Goal: Task Accomplishment & Management: Manage account settings

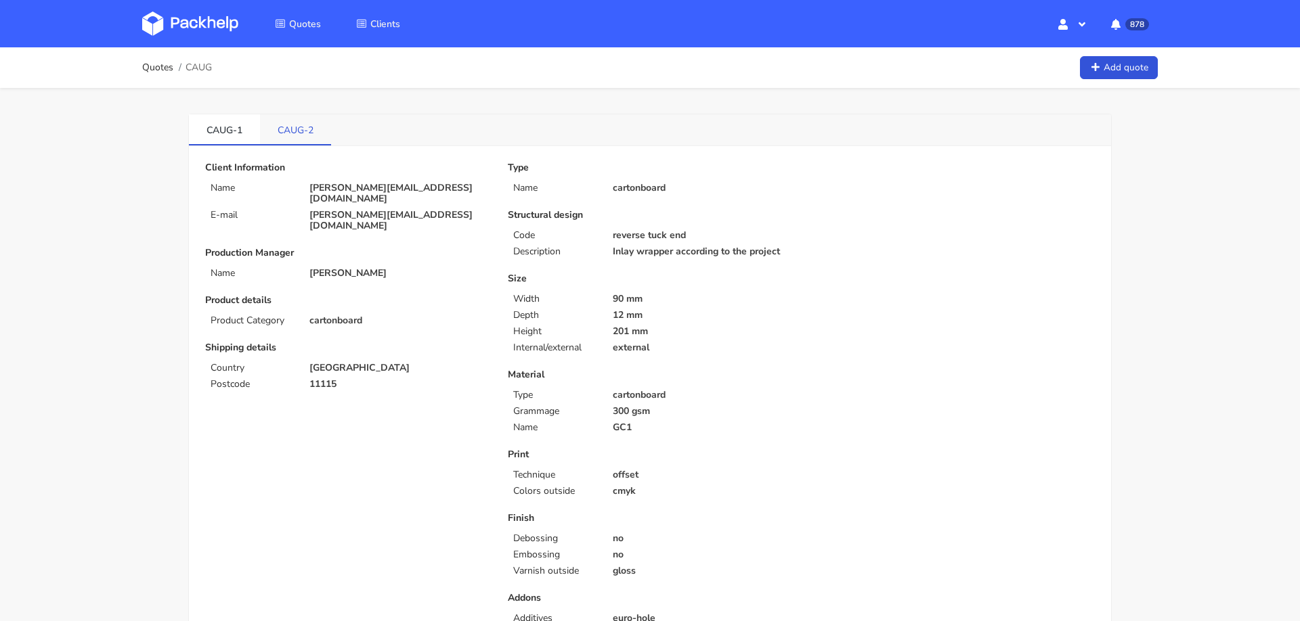
click at [293, 125] on link "CAUG-2" at bounding box center [295, 129] width 71 height 30
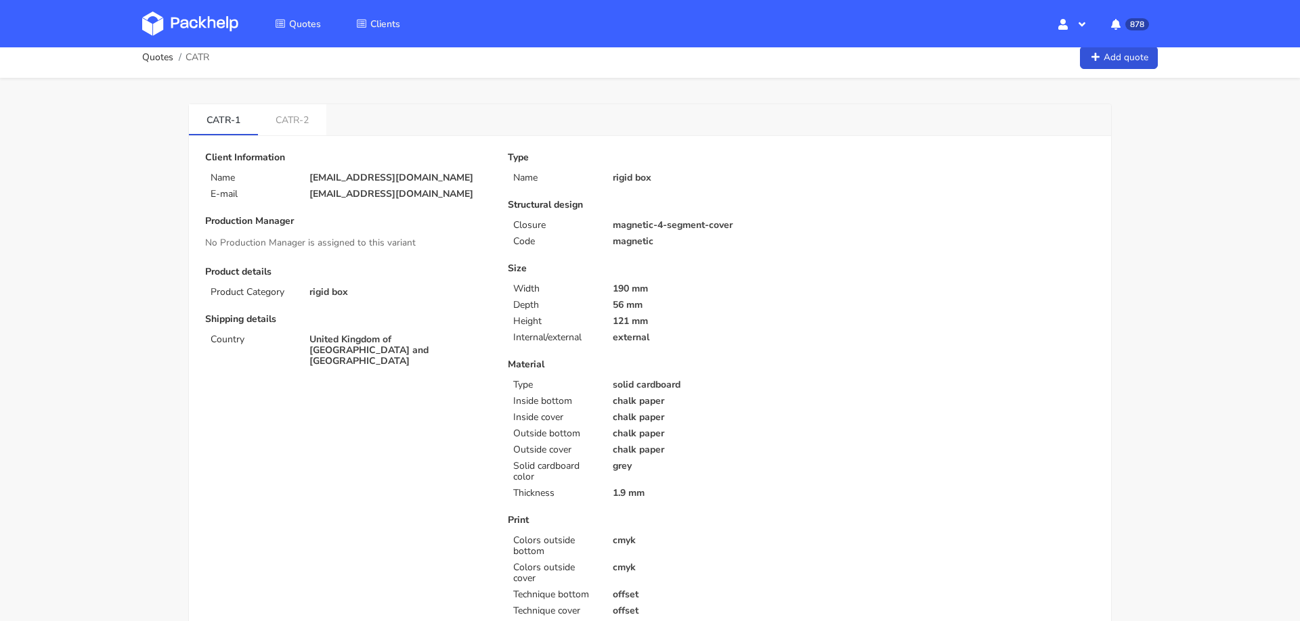
scroll to position [1, 0]
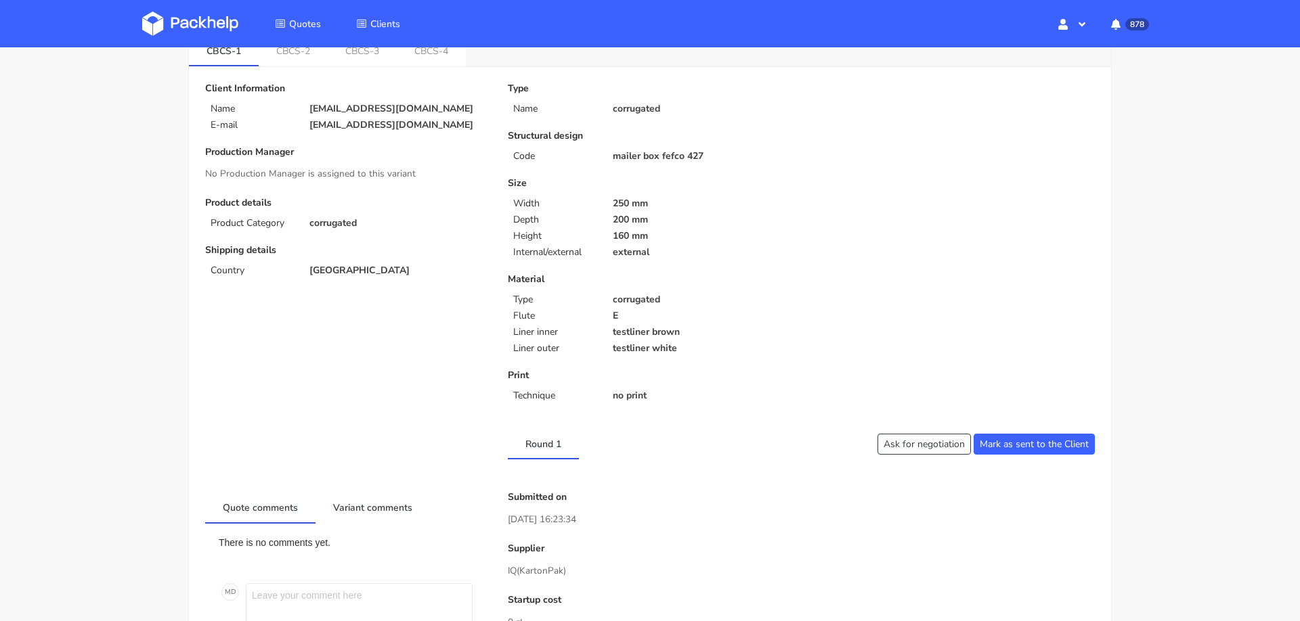
scroll to position [553, 0]
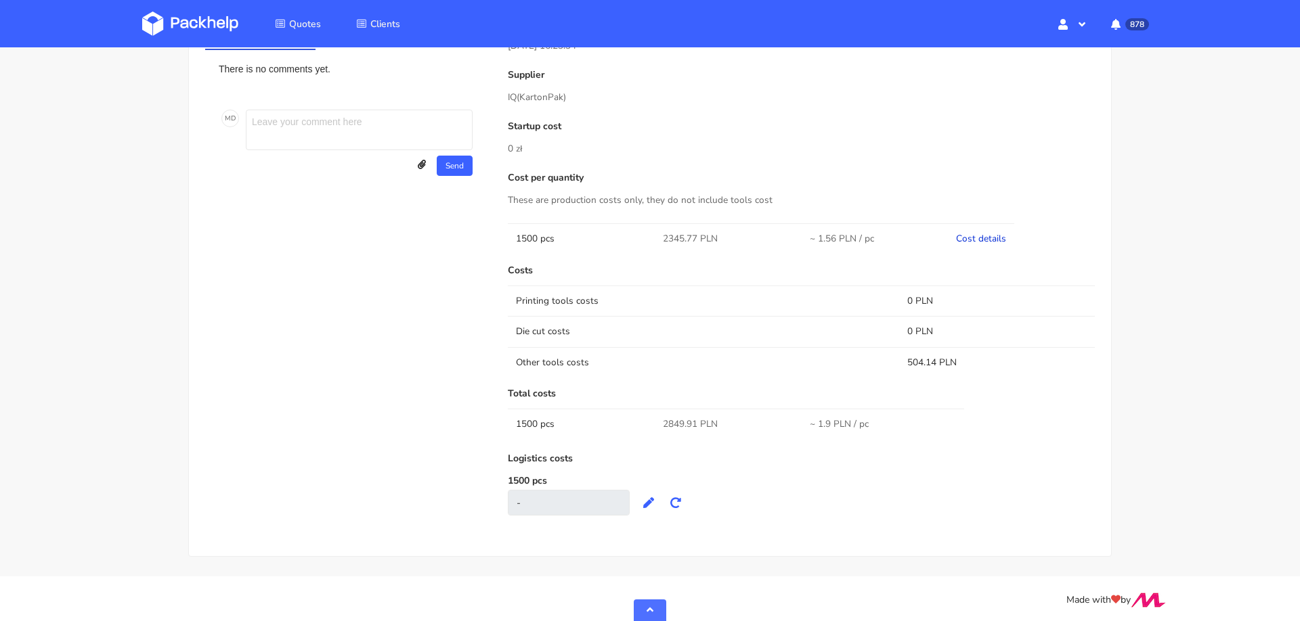
click at [992, 239] on link "Cost details" at bounding box center [981, 238] width 50 height 13
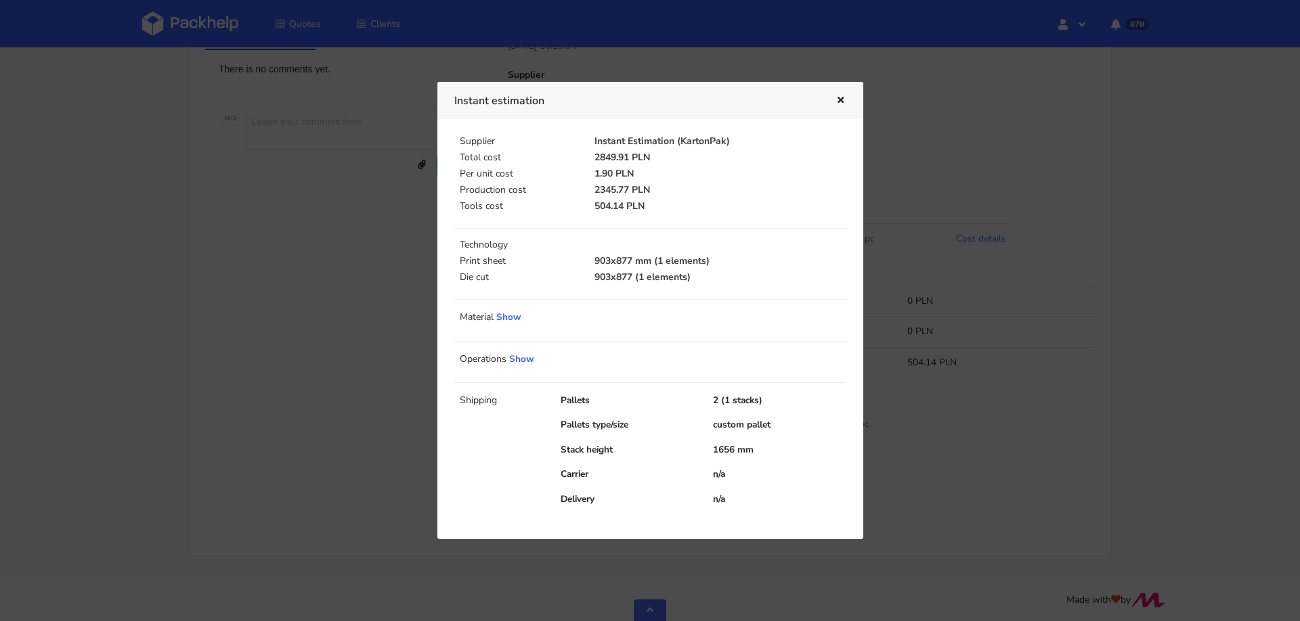
click at [1003, 393] on div at bounding box center [650, 310] width 1300 height 621
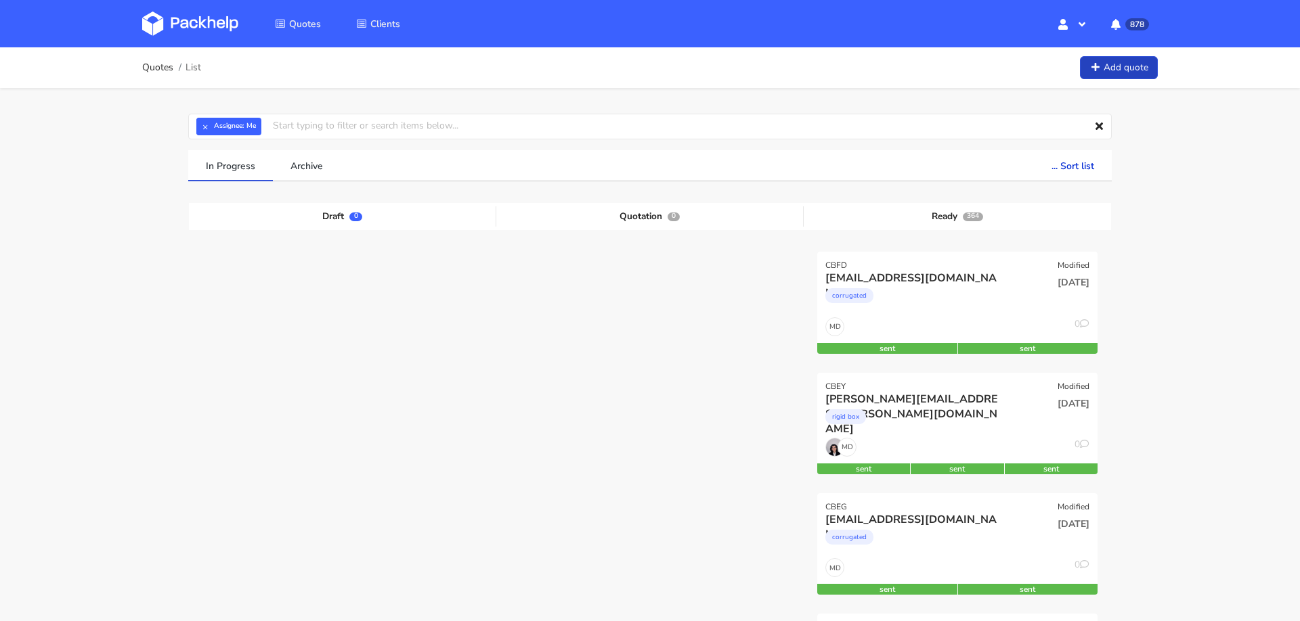
click at [1114, 64] on link "Add quote" at bounding box center [1119, 68] width 78 height 24
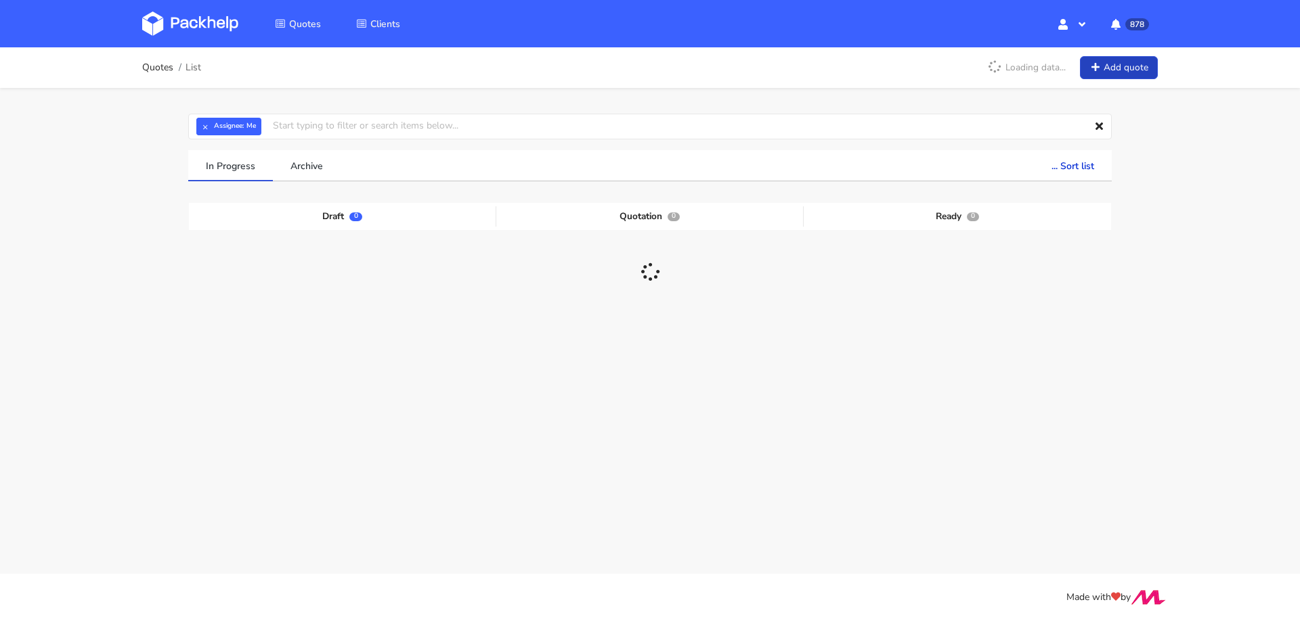
click at [1114, 73] on link "Add quote" at bounding box center [1119, 68] width 78 height 24
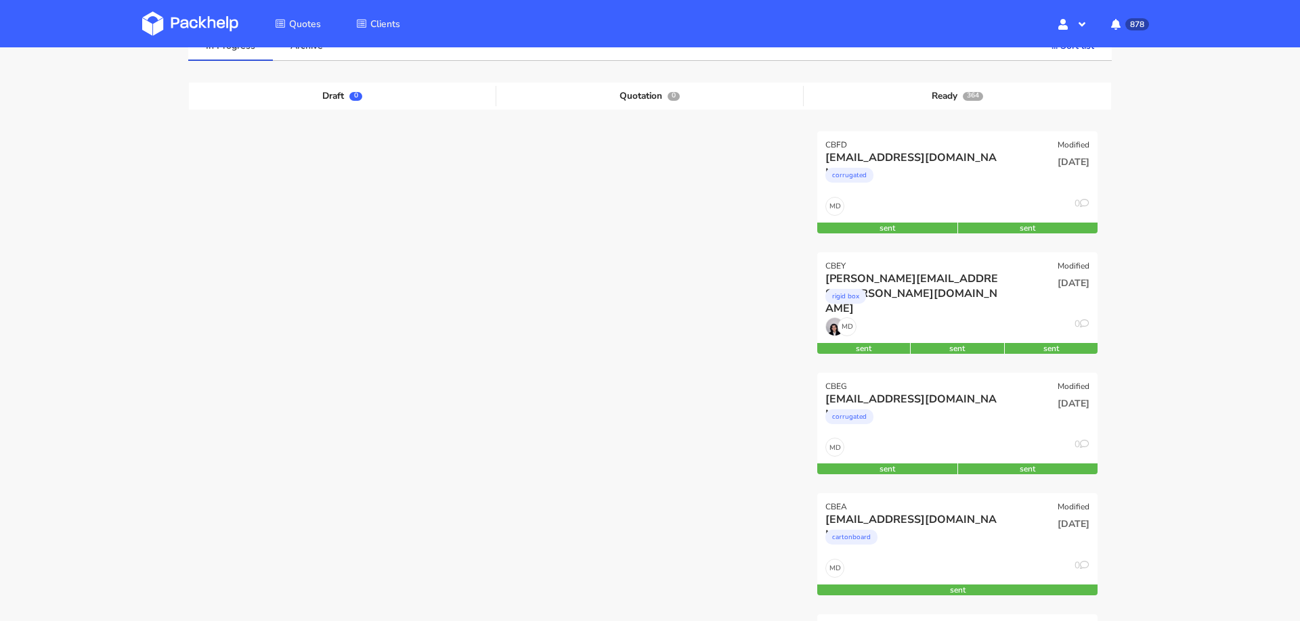
scroll to position [123, 0]
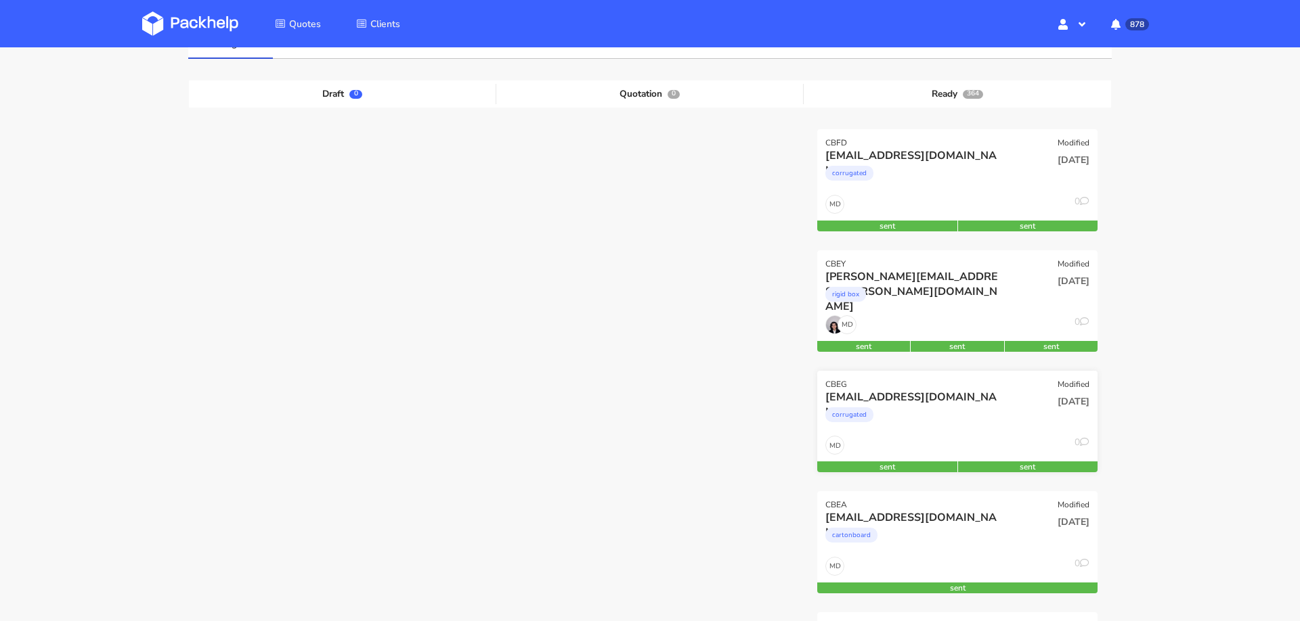
click at [863, 410] on div "corrugated" at bounding box center [849, 415] width 48 height 15
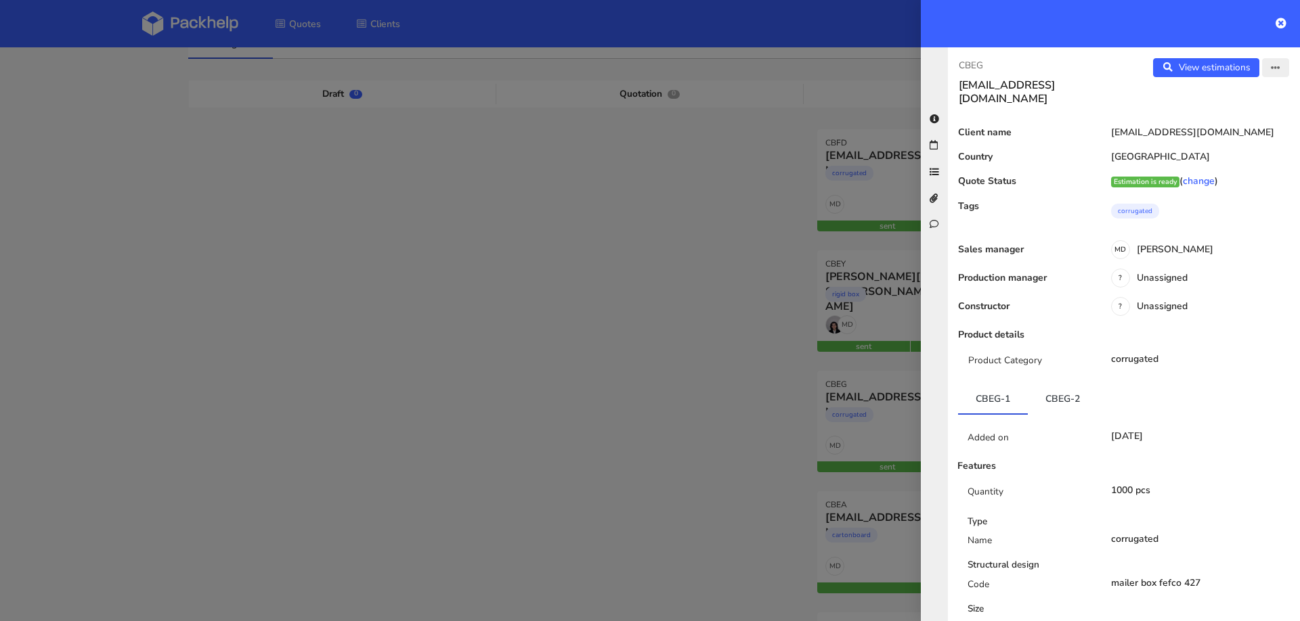
click at [1285, 76] on button "button" at bounding box center [1275, 67] width 27 height 19
click at [1238, 124] on link "Edit quote" at bounding box center [1230, 120] width 119 height 22
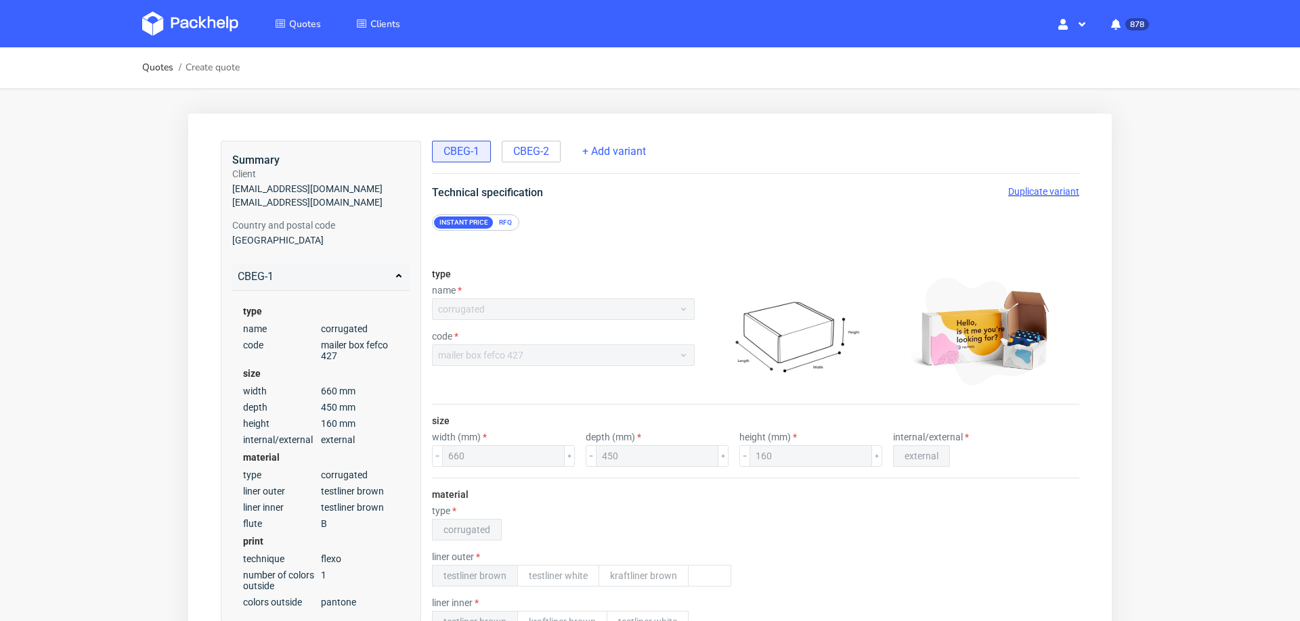
click at [1043, 186] on span "Duplicate variant" at bounding box center [1043, 191] width 71 height 11
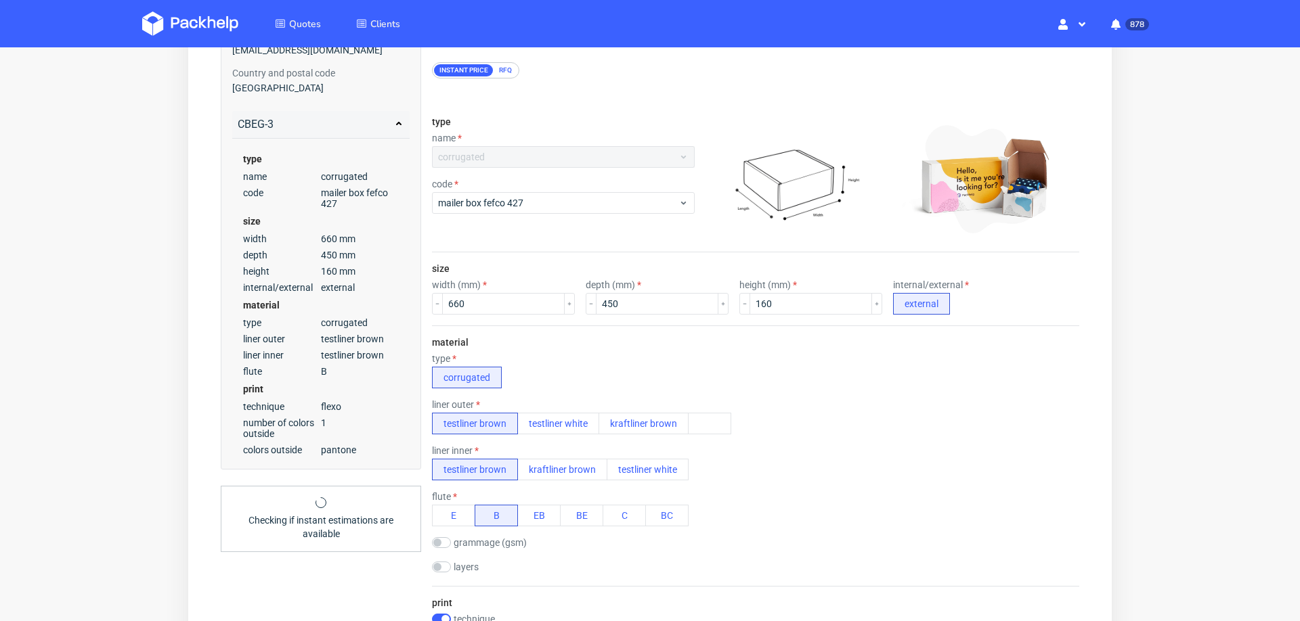
scroll to position [224, 0]
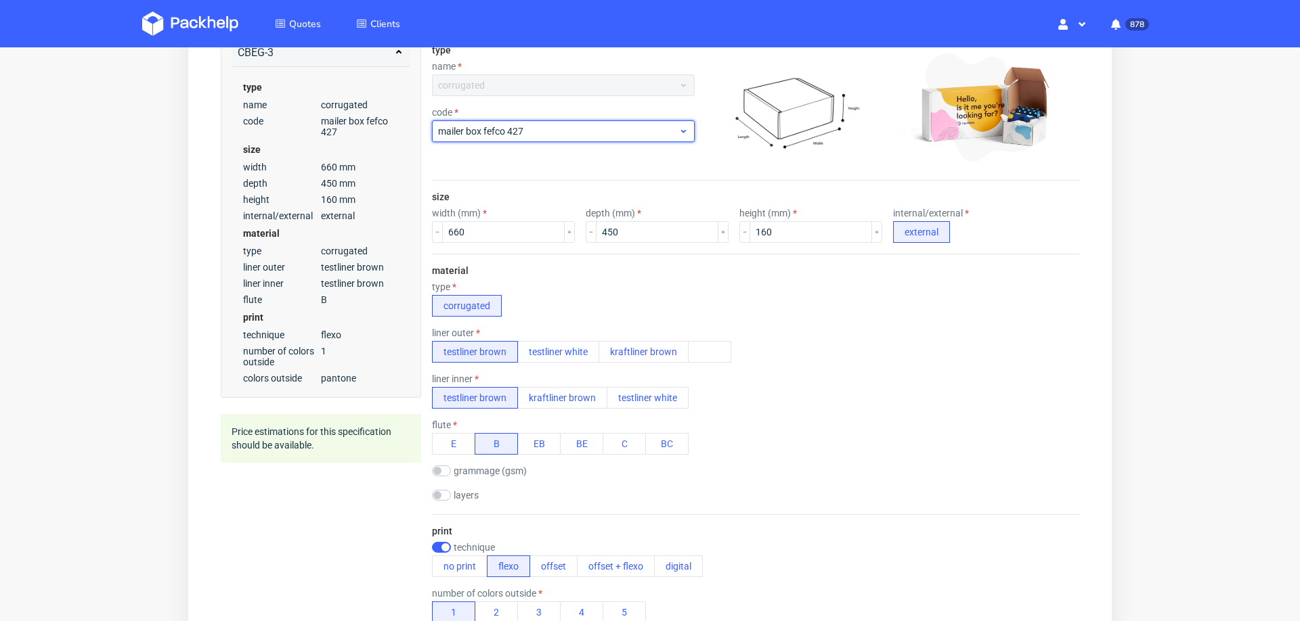
click at [516, 127] on span "mailer box fefco 427" at bounding box center [558, 132] width 240 height 14
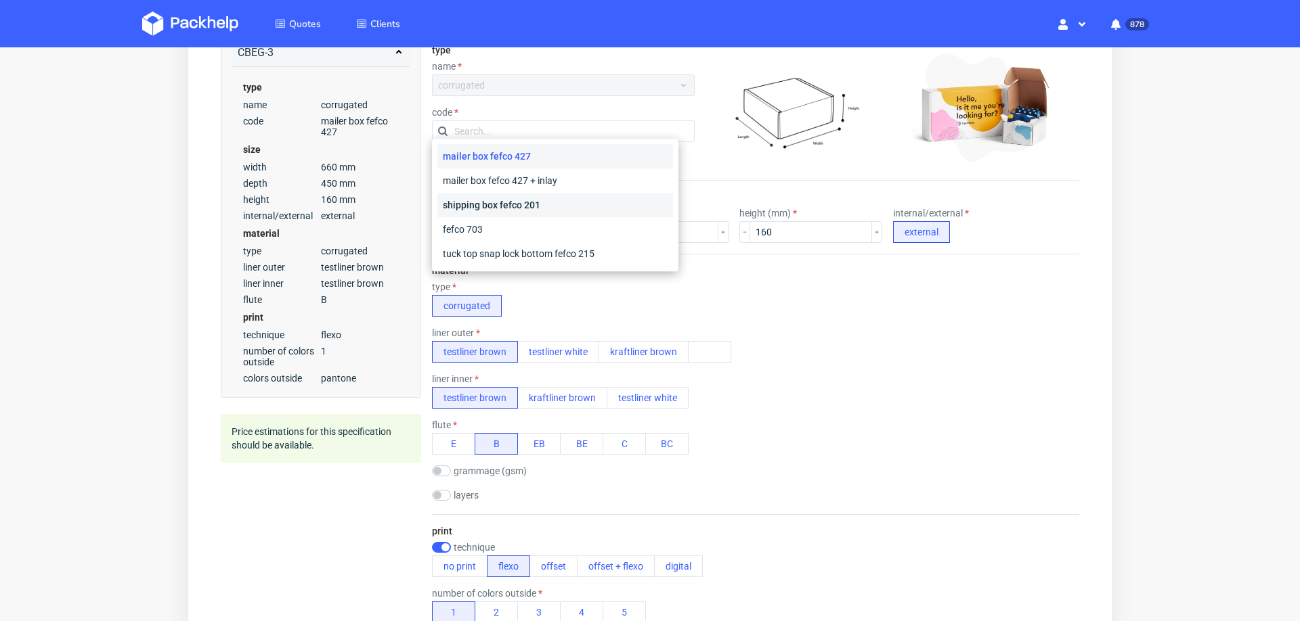
click at [498, 199] on div "shipping box fefco 201" at bounding box center [555, 205] width 236 height 24
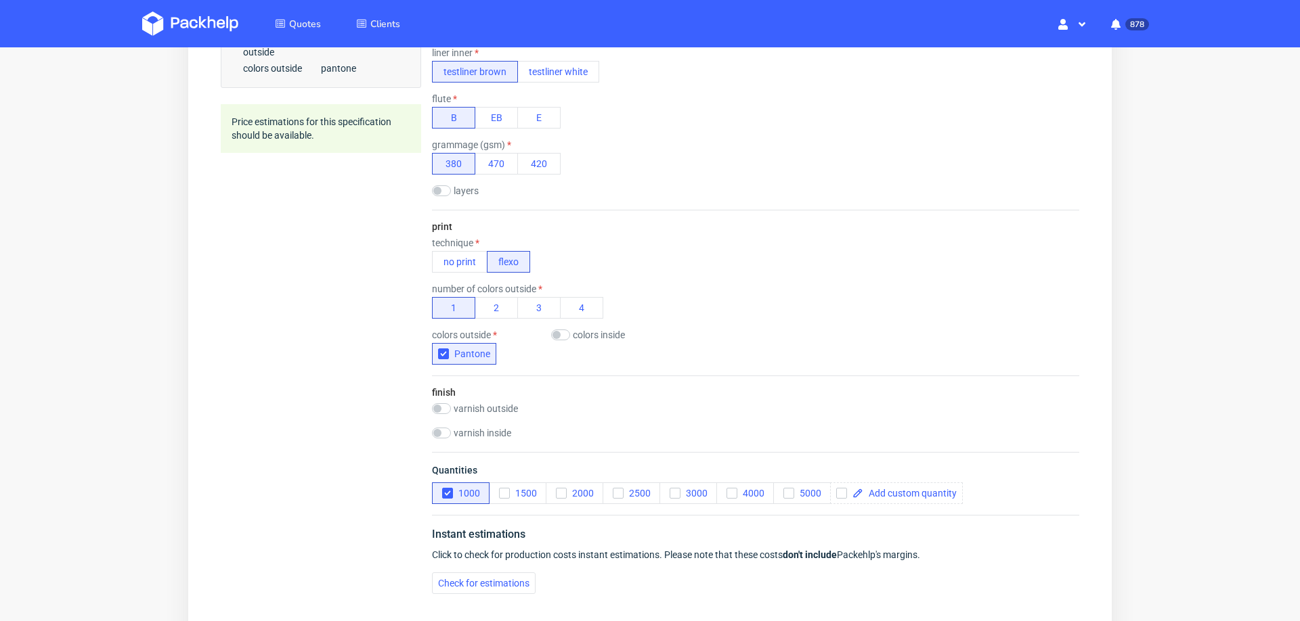
scroll to position [577, 0]
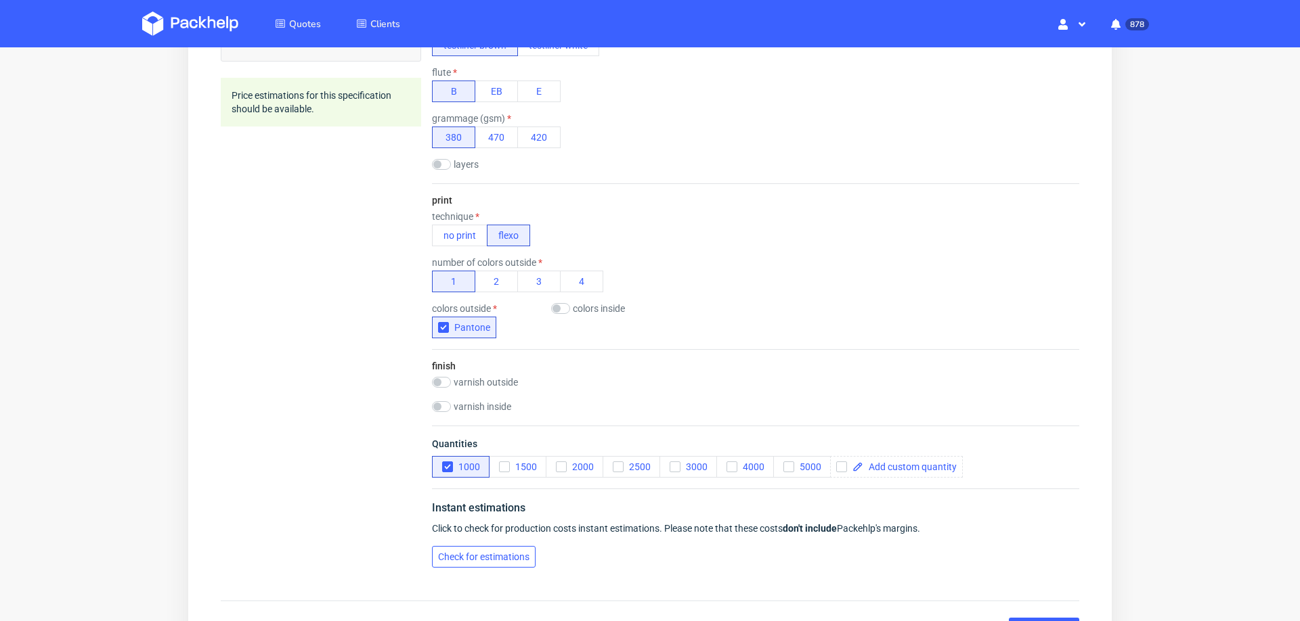
click at [489, 552] on span "Check for estimations" at bounding box center [483, 556] width 91 height 9
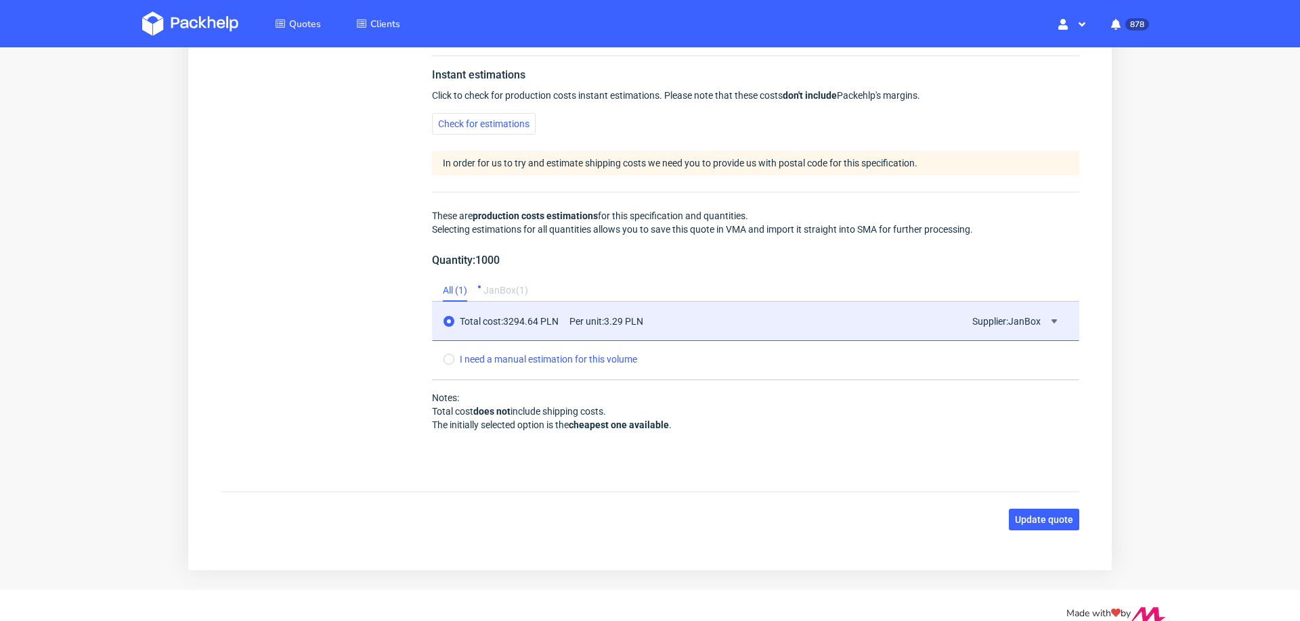
scroll to position [1012, 0]
click at [1043, 513] on span "Update quote" at bounding box center [1044, 517] width 58 height 9
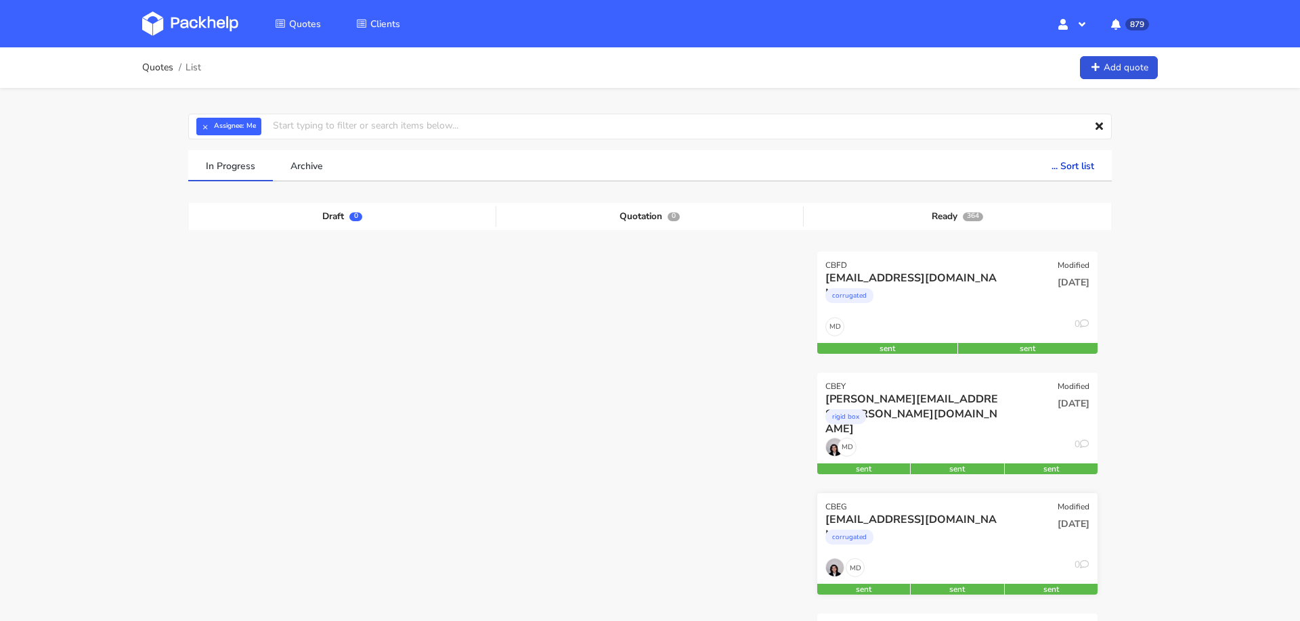
click at [893, 536] on div "corrugated" at bounding box center [914, 540] width 179 height 27
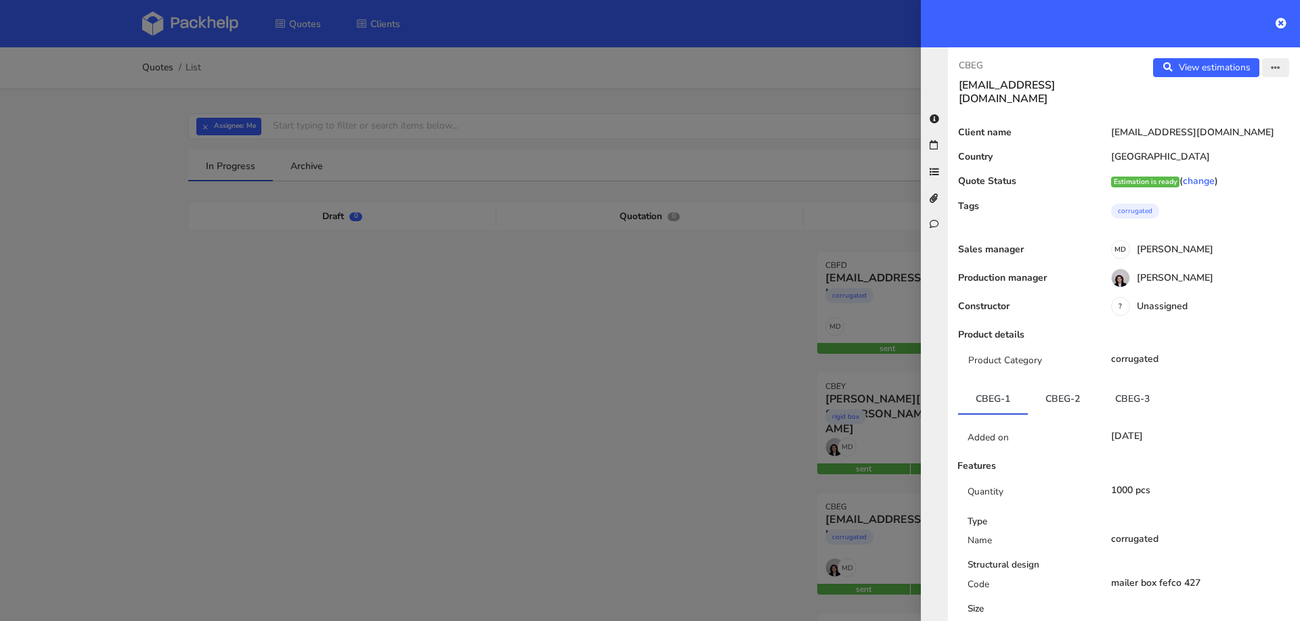
click at [1269, 66] on button "button" at bounding box center [1275, 67] width 27 height 19
click at [1239, 114] on link "Edit quote" at bounding box center [1230, 120] width 119 height 22
click at [356, 368] on div at bounding box center [650, 310] width 1300 height 621
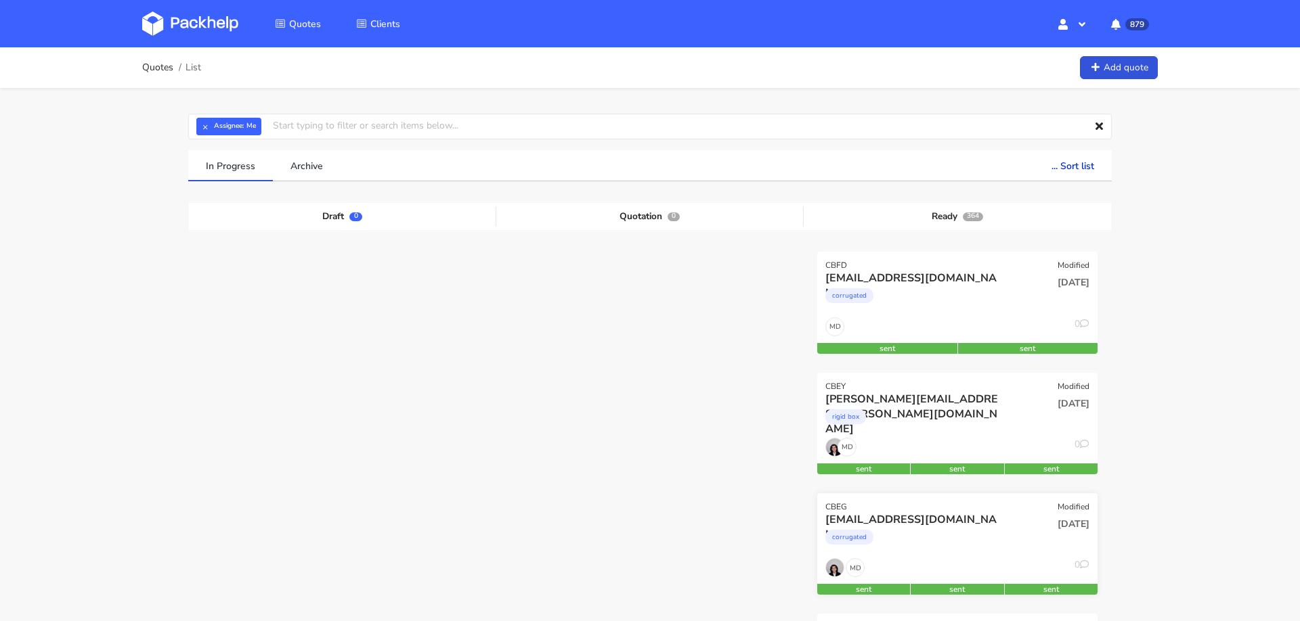
click at [934, 544] on div "corrugated" at bounding box center [914, 540] width 179 height 27
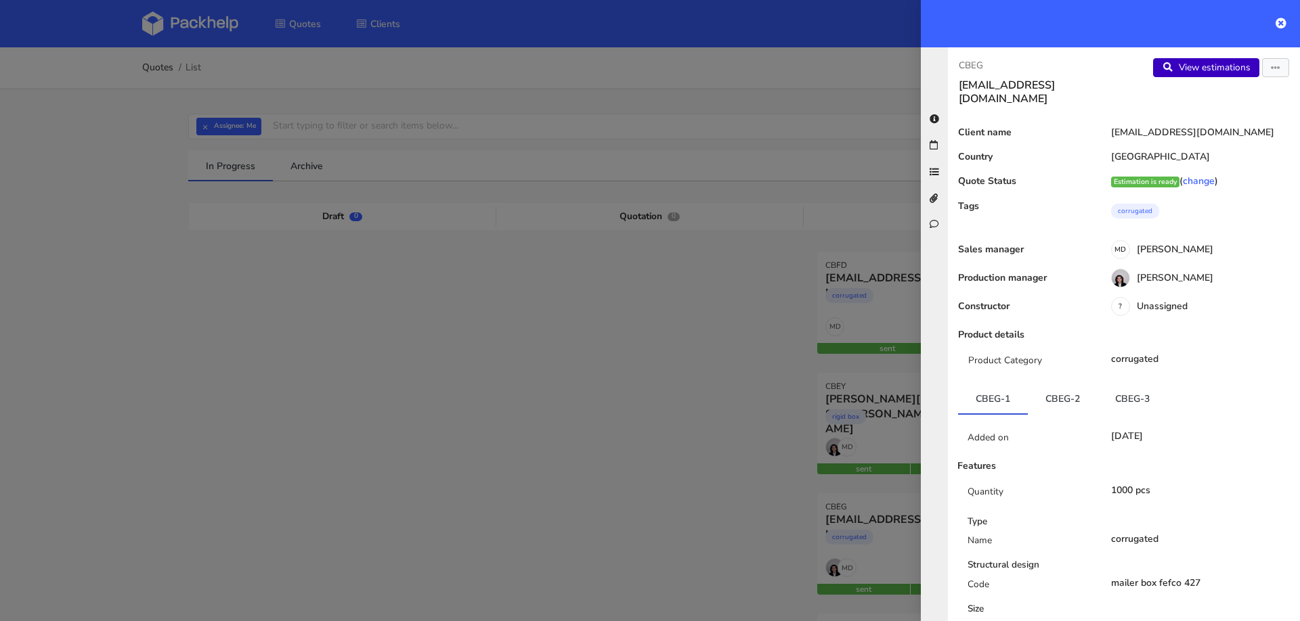
click at [1202, 64] on link "View estimations" at bounding box center [1206, 67] width 106 height 19
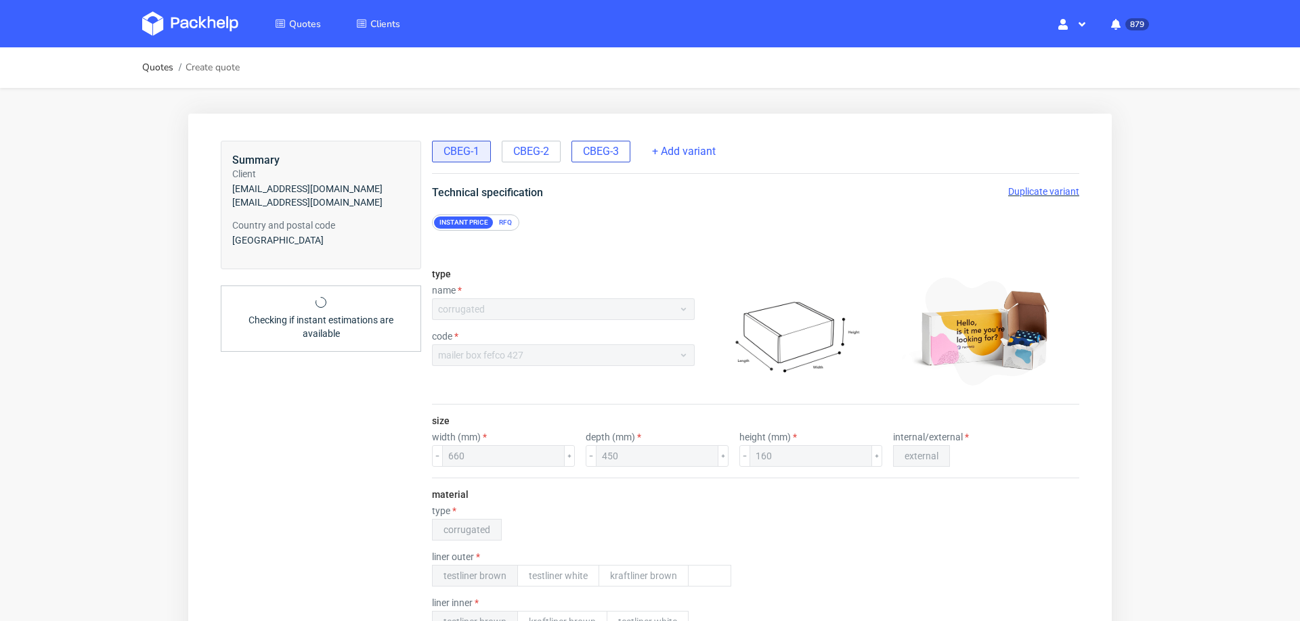
click at [586, 156] on span "CBEG-3" at bounding box center [601, 151] width 36 height 15
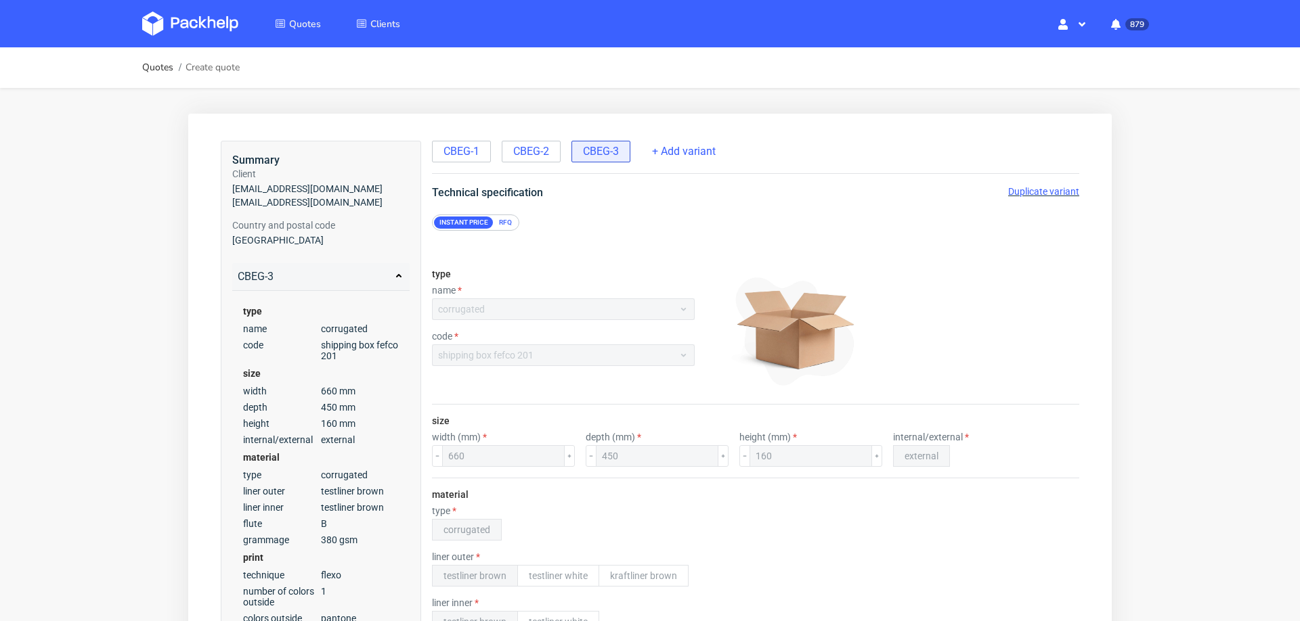
click at [1045, 191] on span "Duplicate variant" at bounding box center [1043, 191] width 71 height 11
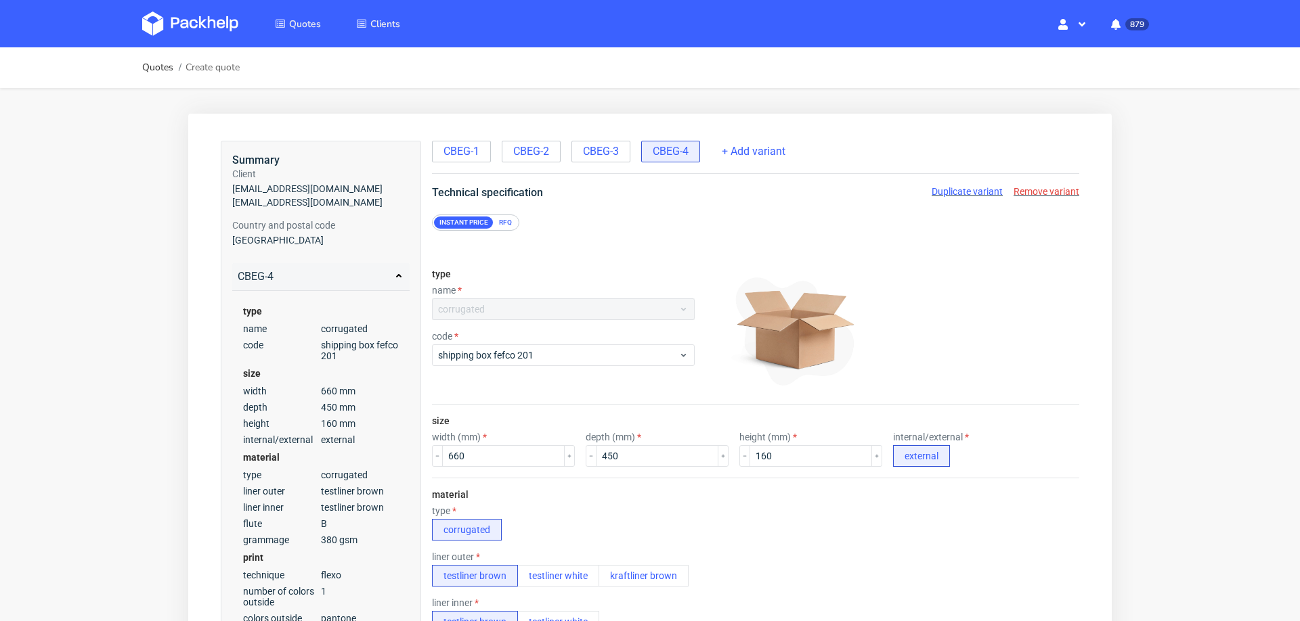
click at [500, 217] on div "RFQ" at bounding box center [506, 223] width 24 height 12
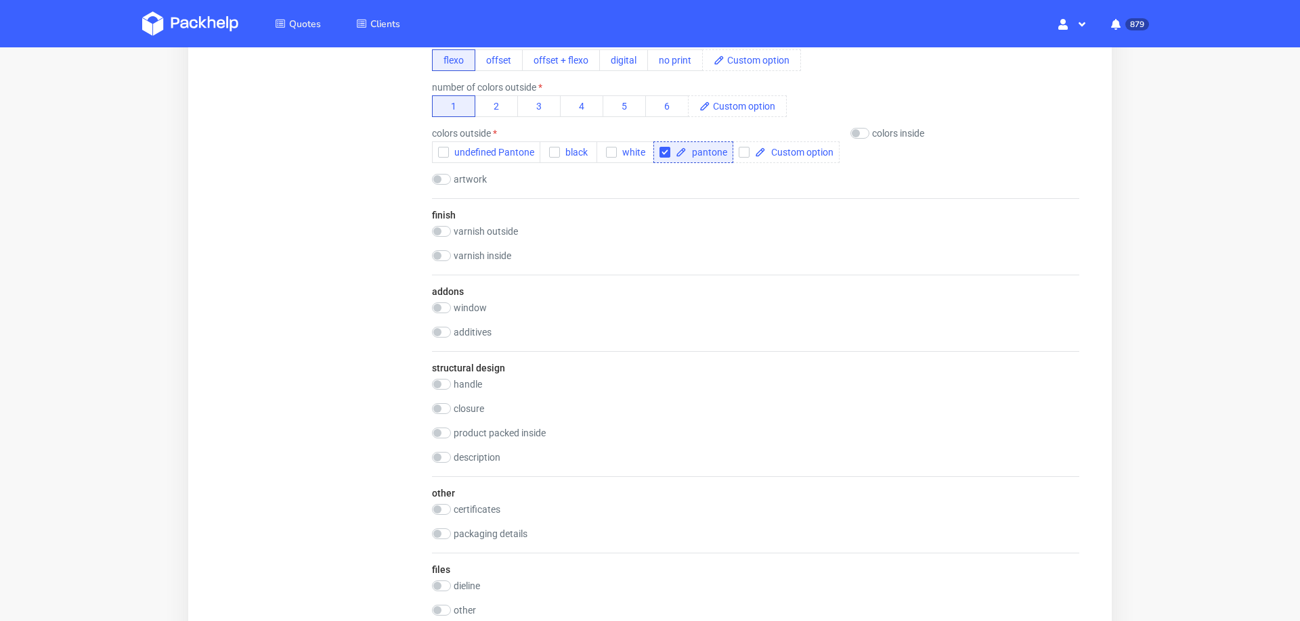
scroll to position [900, 0]
click at [447, 502] on input "checkbox" at bounding box center [441, 507] width 19 height 11
checkbox input "true"
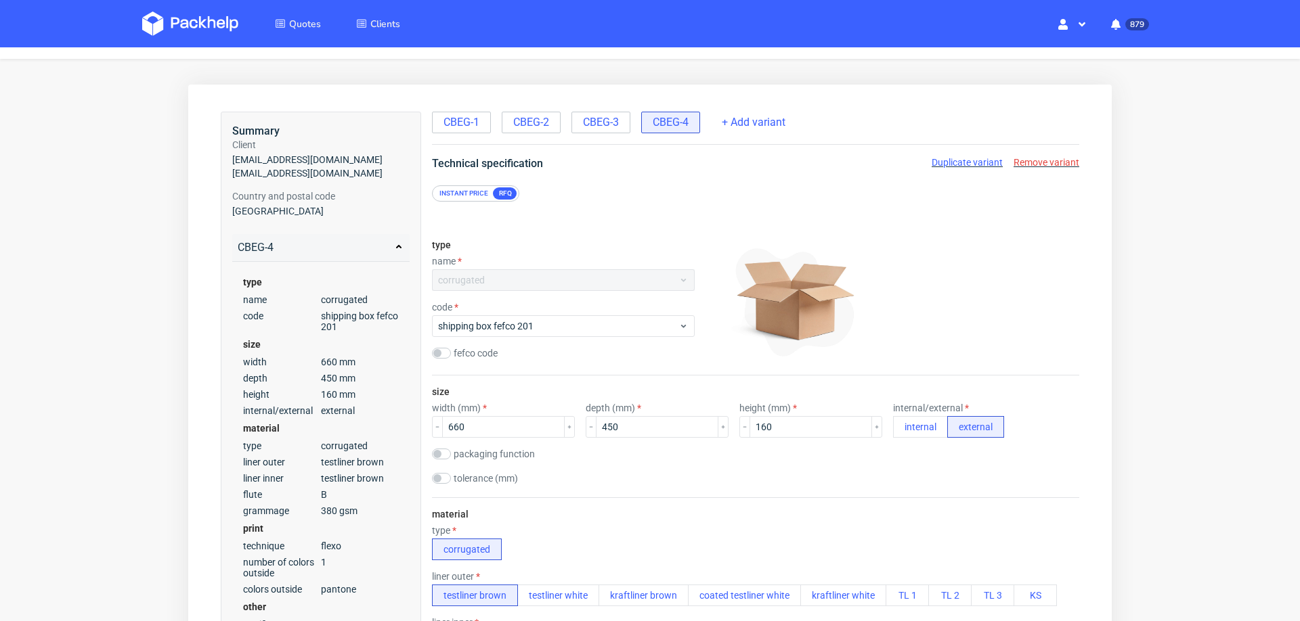
scroll to position [27, 0]
click at [611, 126] on span "CBEG-3" at bounding box center [601, 124] width 36 height 15
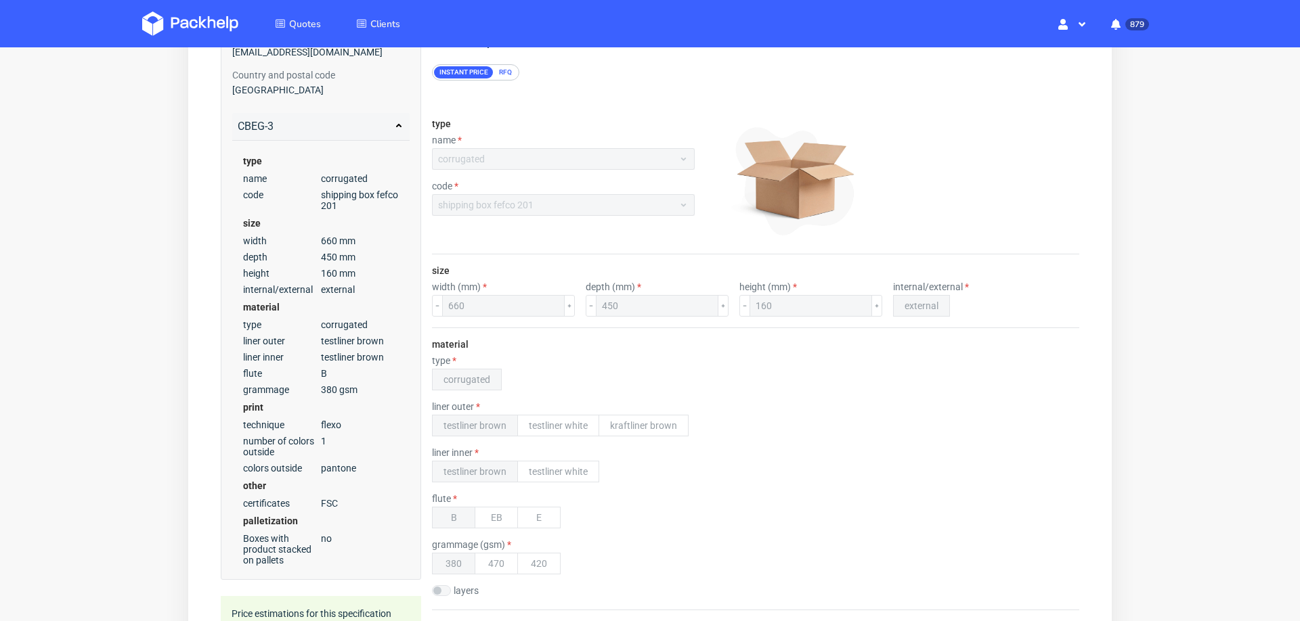
scroll to position [702, 0]
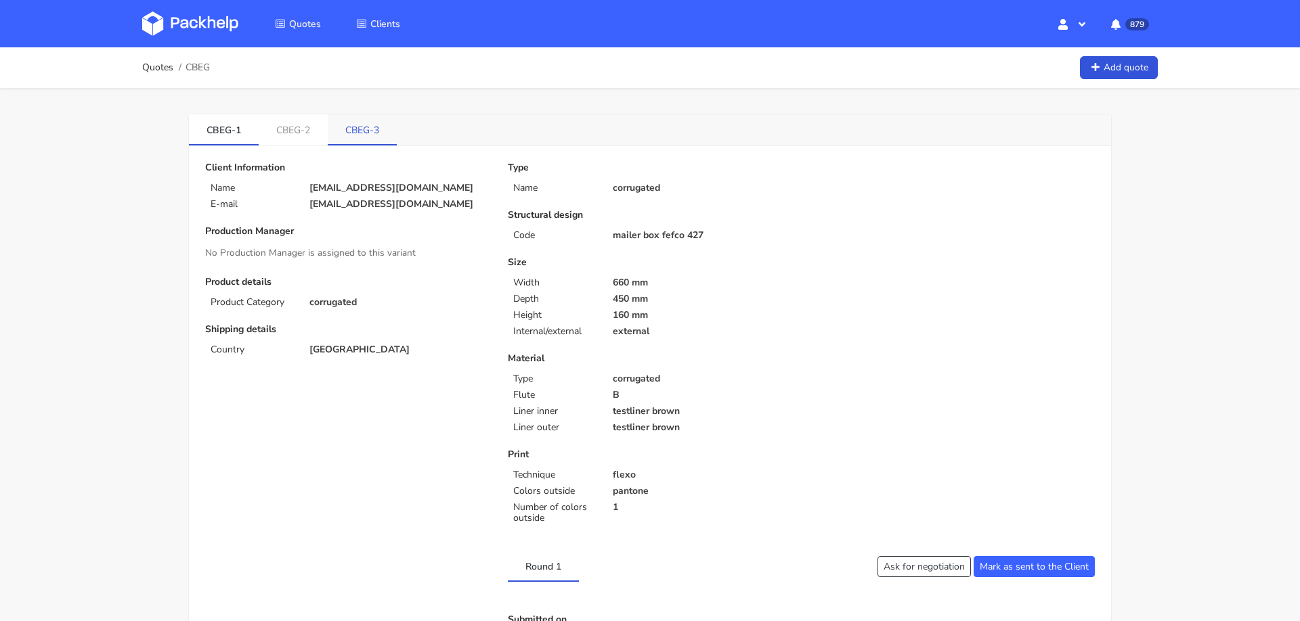
click at [352, 131] on link "CBEG-3" at bounding box center [362, 129] width 69 height 30
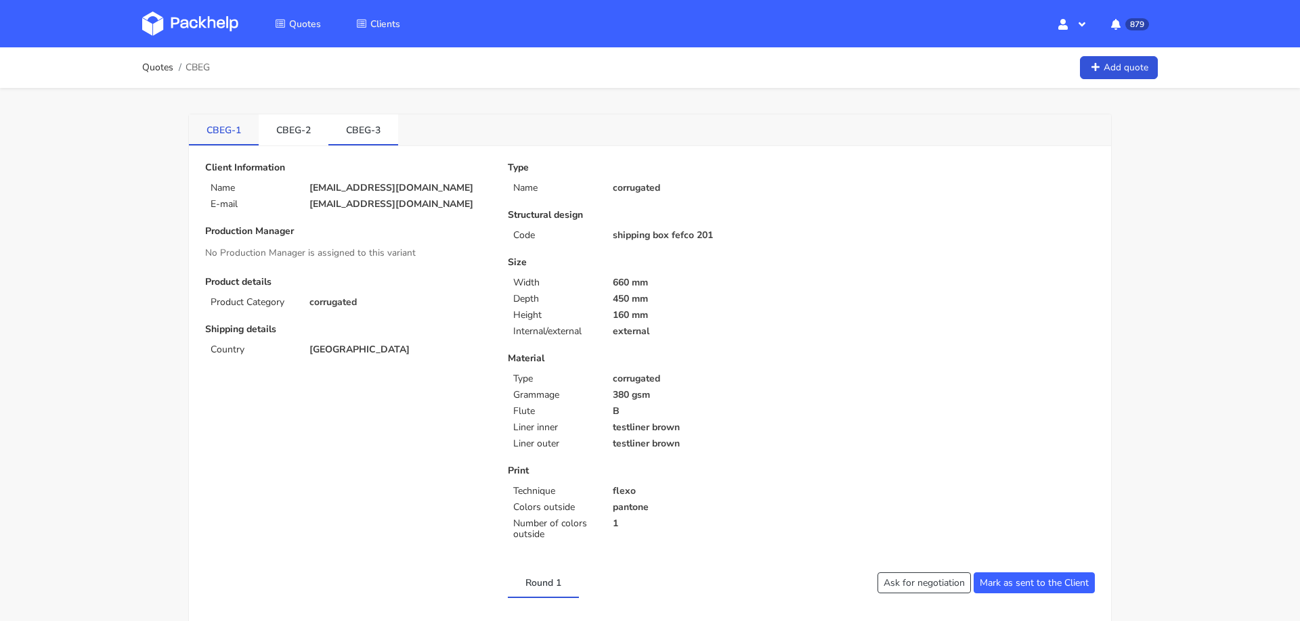
click at [230, 134] on link "CBEG-1" at bounding box center [224, 129] width 70 height 30
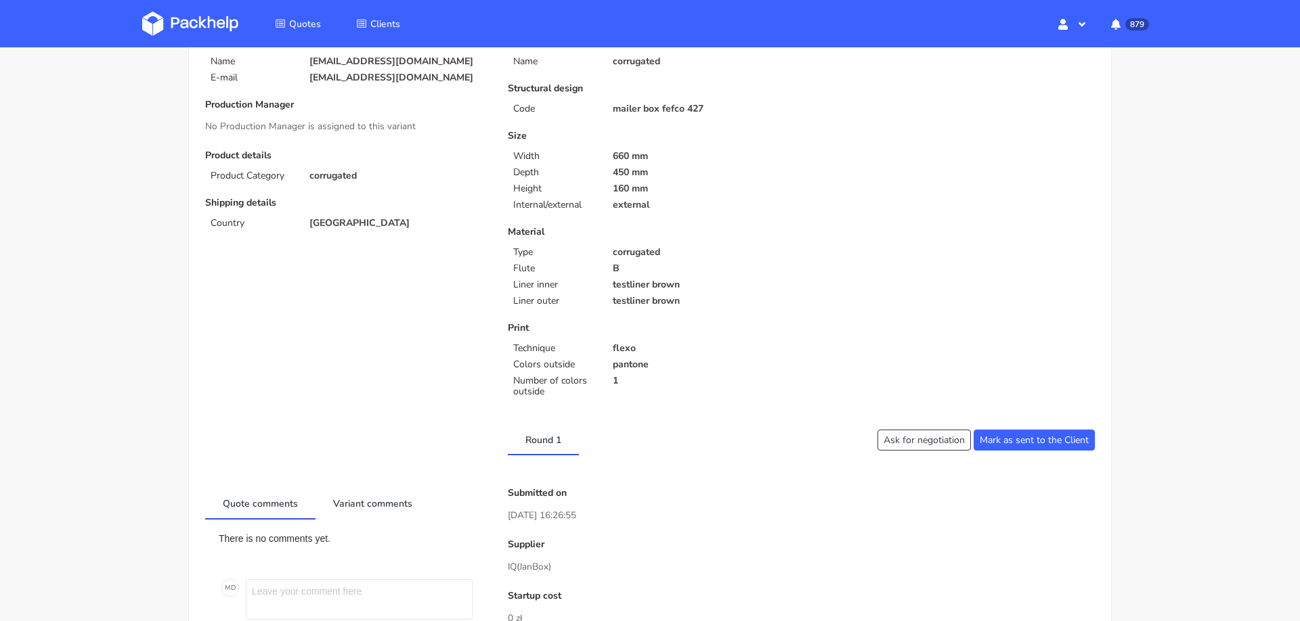
scroll to position [597, 0]
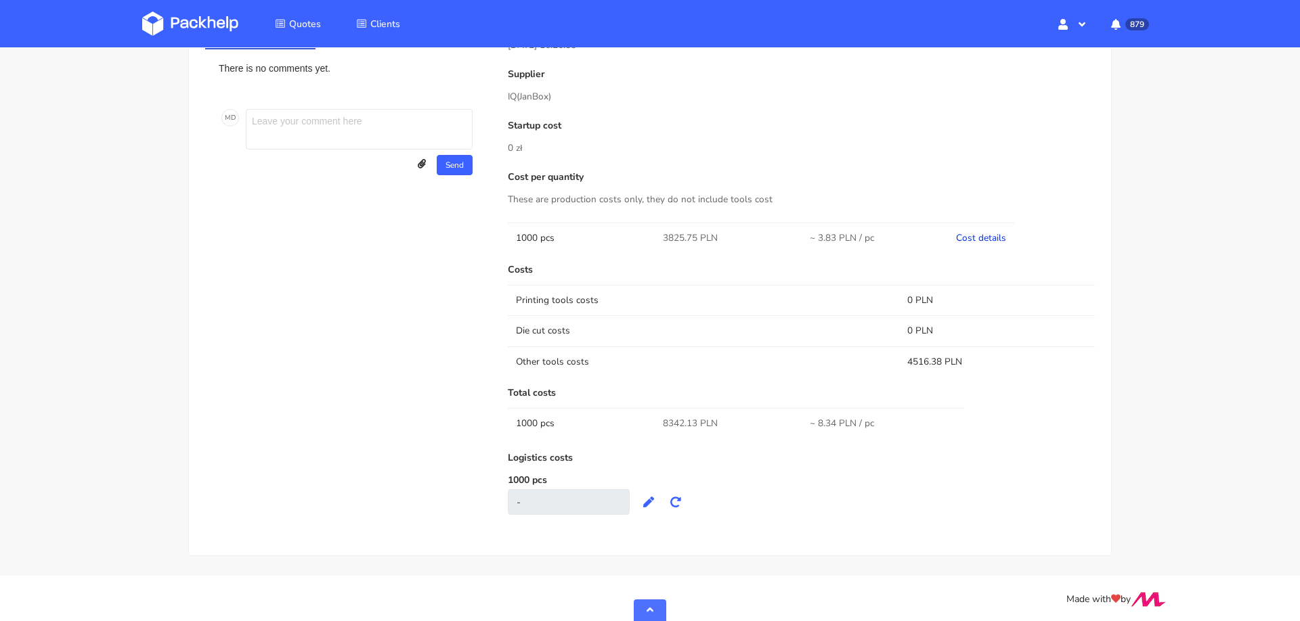
click at [990, 238] on link "Cost details" at bounding box center [981, 238] width 50 height 13
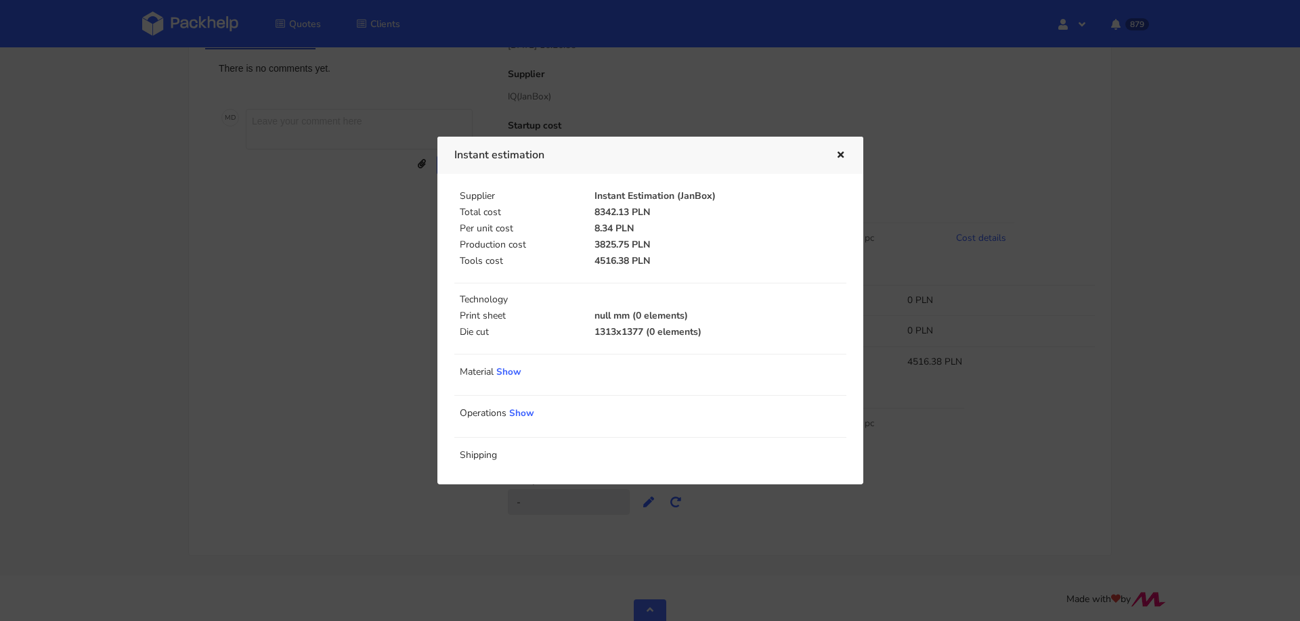
click at [840, 156] on icon "button" at bounding box center [841, 155] width 12 height 9
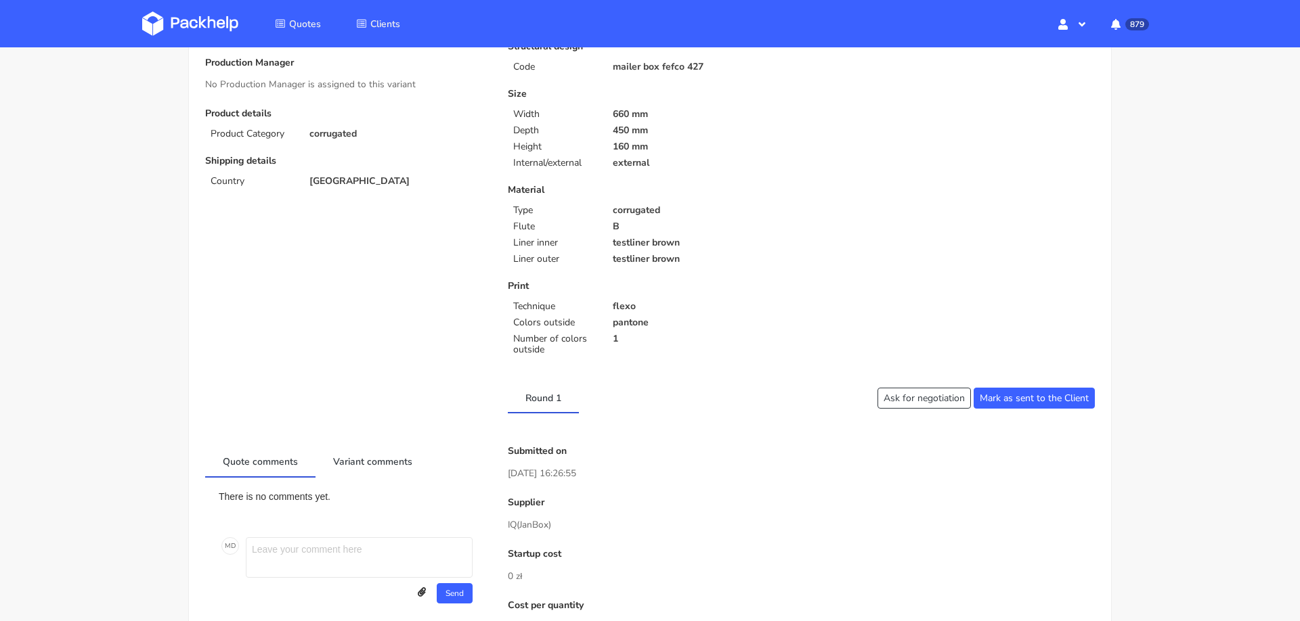
scroll to position [124, 0]
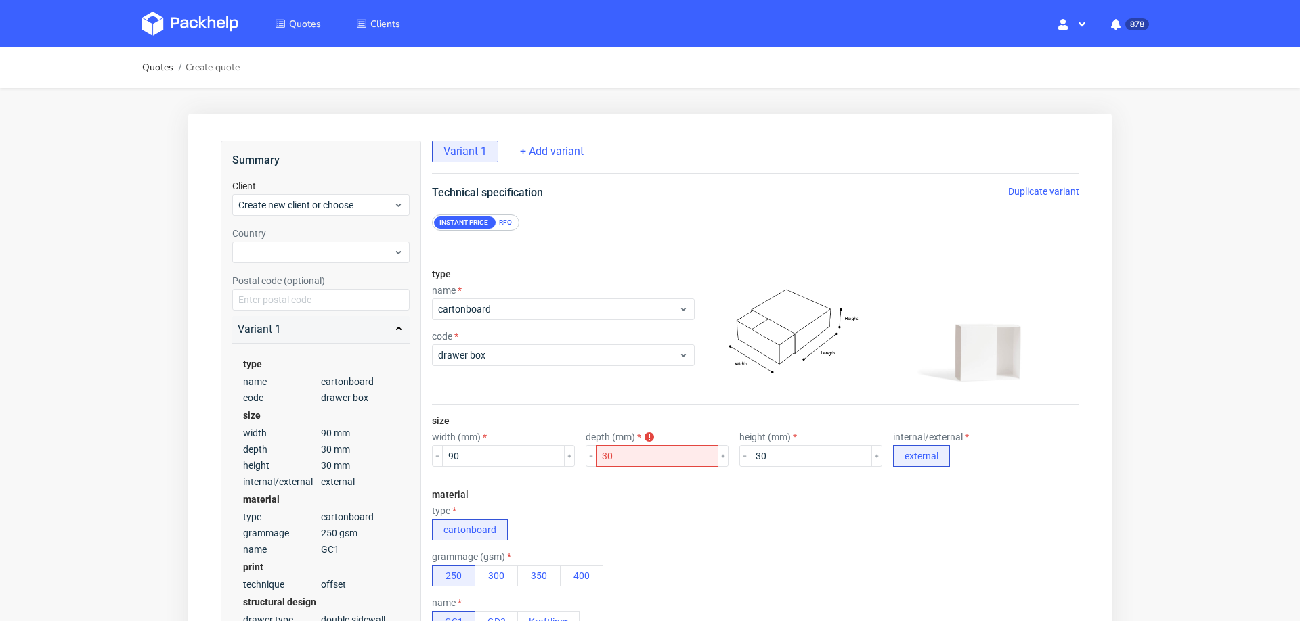
scroll to position [5, 0]
click at [517, 447] on input "90" at bounding box center [503, 456] width 123 height 22
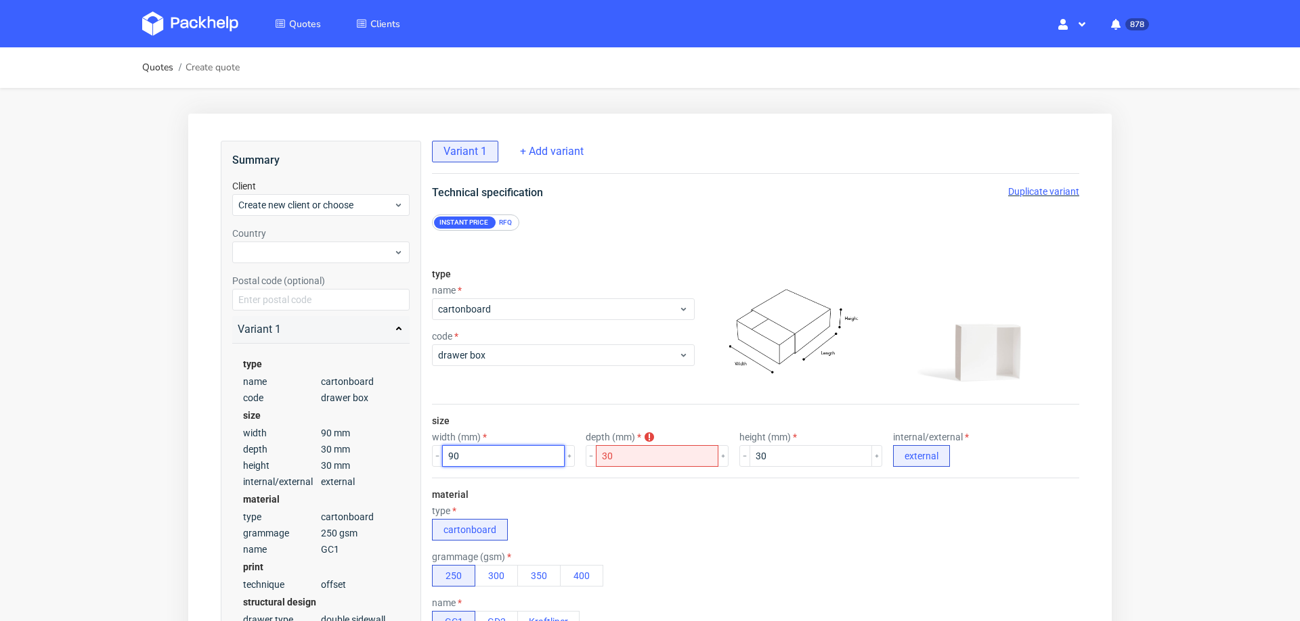
click at [517, 447] on input "90" at bounding box center [503, 456] width 123 height 22
type input "30"
click at [632, 445] on input "30" at bounding box center [657, 456] width 123 height 22
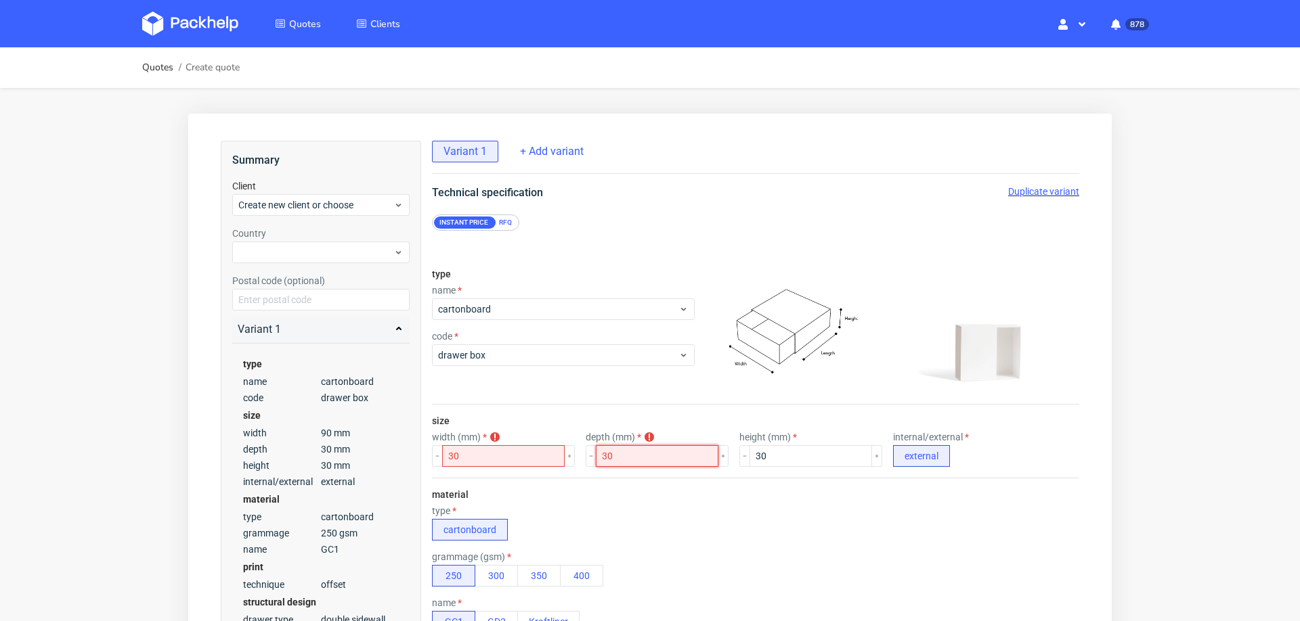
click at [632, 445] on input "30" at bounding box center [657, 456] width 123 height 22
type input "90"
click at [651, 510] on div "type cartonboard" at bounding box center [755, 523] width 647 height 35
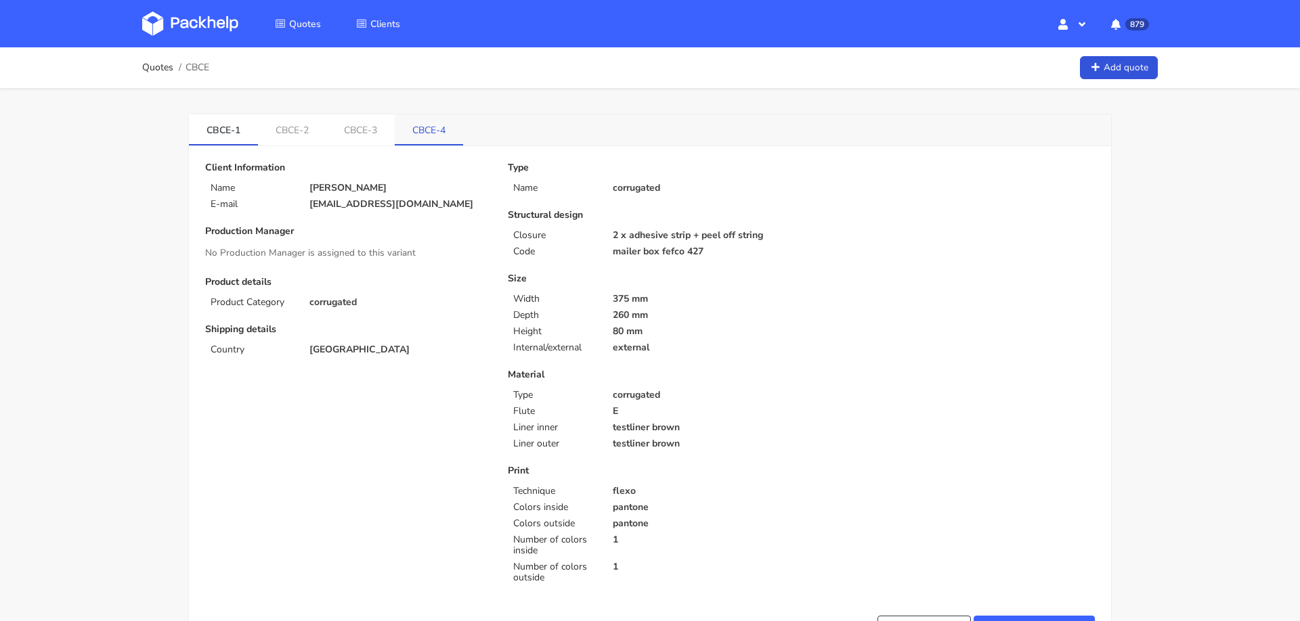
click at [439, 131] on link "CBCE-4" at bounding box center [429, 129] width 68 height 30
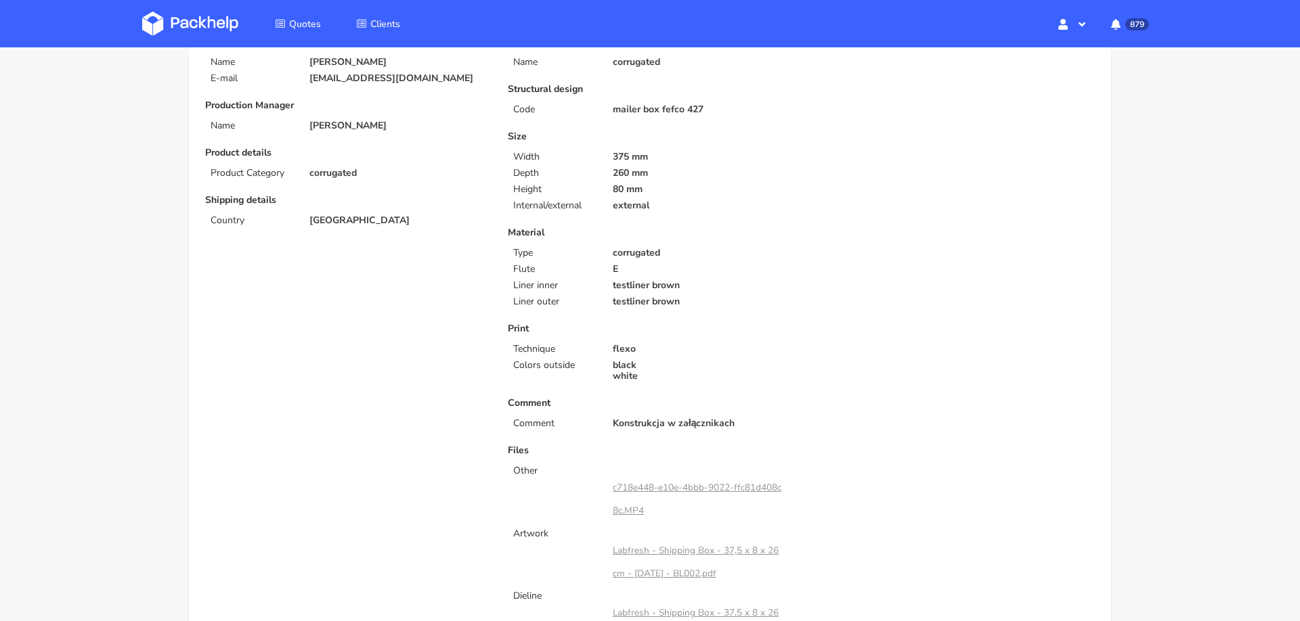
scroll to position [226, 0]
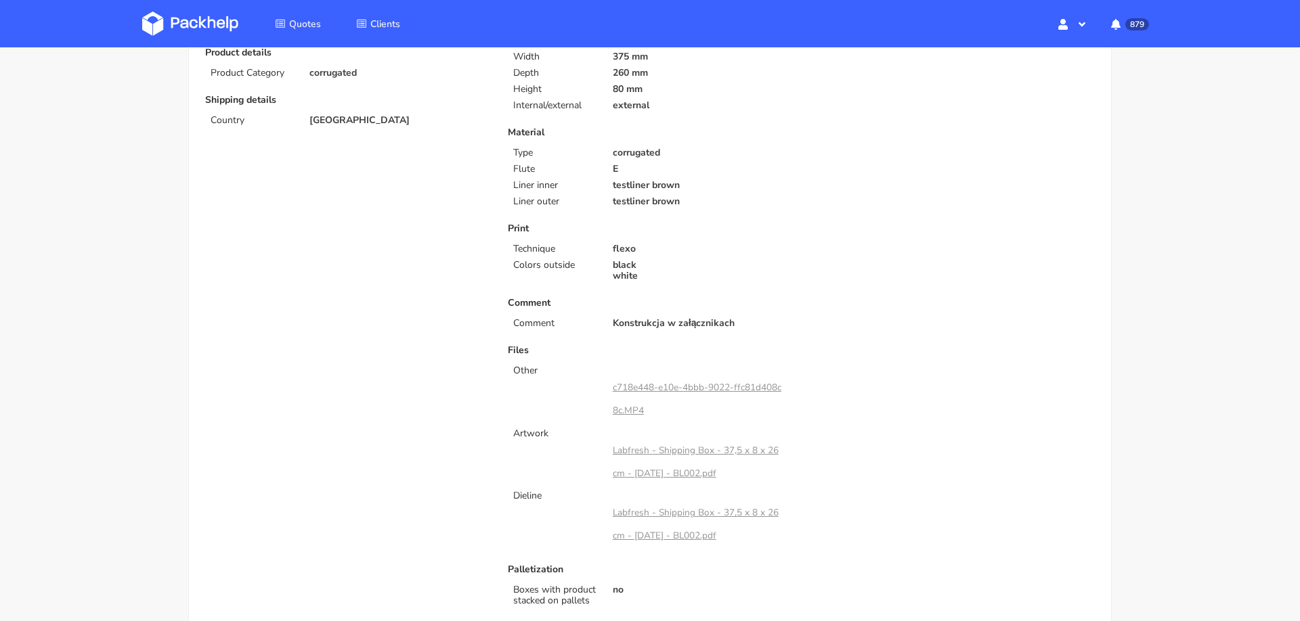
click at [663, 385] on link "c718e448-e10e-4bbb-9022-ffc81d408c8c.MP4" at bounding box center [697, 399] width 169 height 36
